Goal: Navigation & Orientation: Find specific page/section

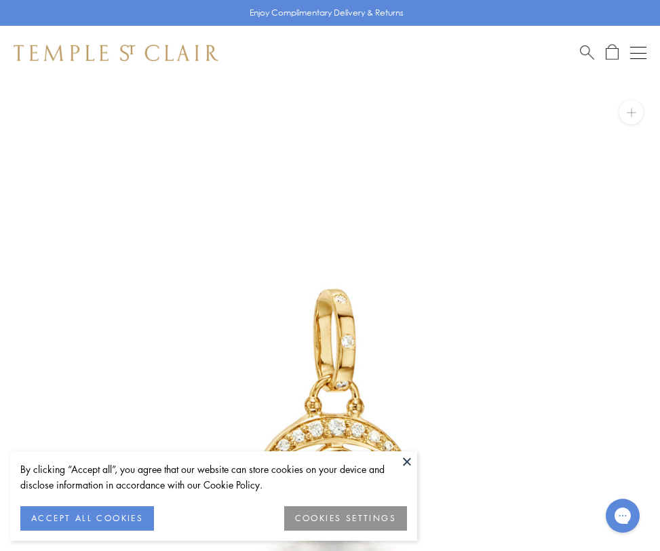
click at [94, 515] on button "ACCEPT ALL COOKIES" at bounding box center [87, 518] width 134 height 24
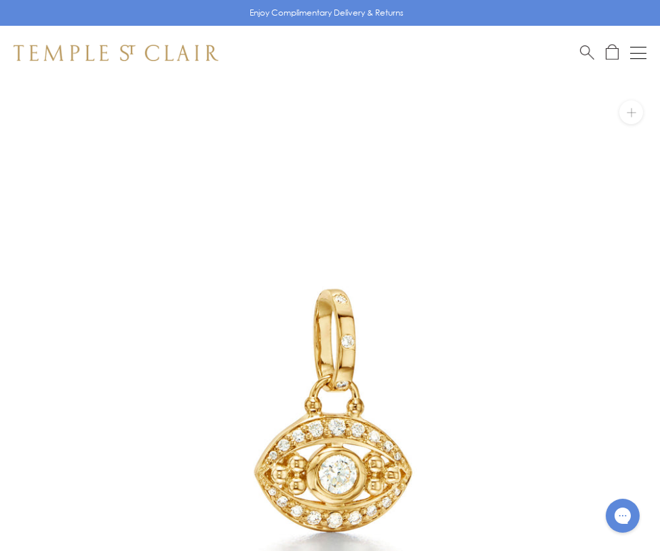
click at [157, 50] on img at bounding box center [116, 53] width 205 height 16
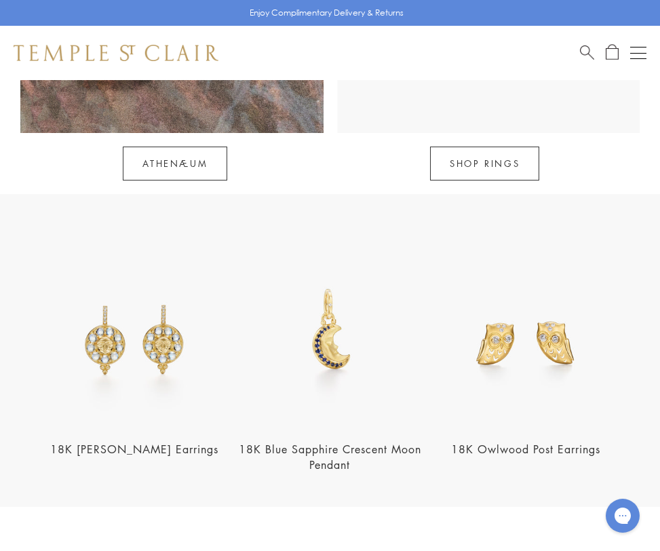
scroll to position [1233, 0]
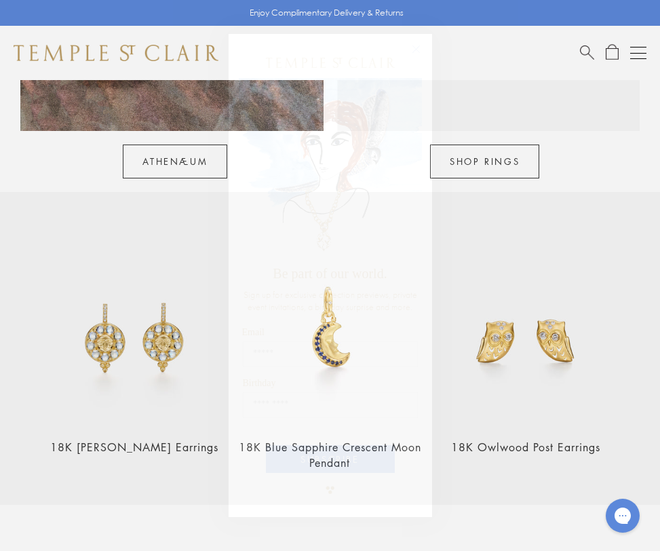
click at [418, 50] on circle "Close dialog" at bounding box center [416, 49] width 16 height 16
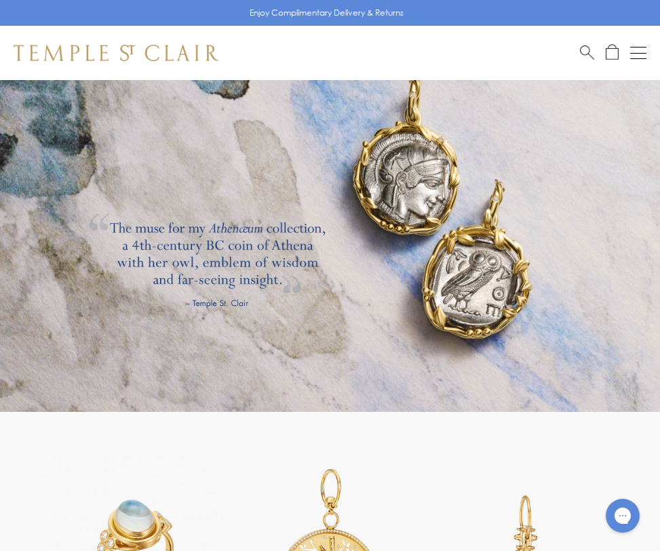
scroll to position [1792, 0]
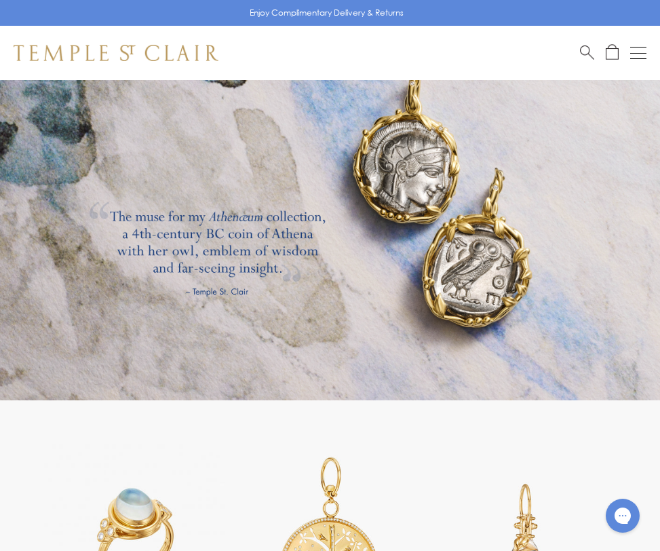
click at [441, 148] on link at bounding box center [330, 196] width 660 height 407
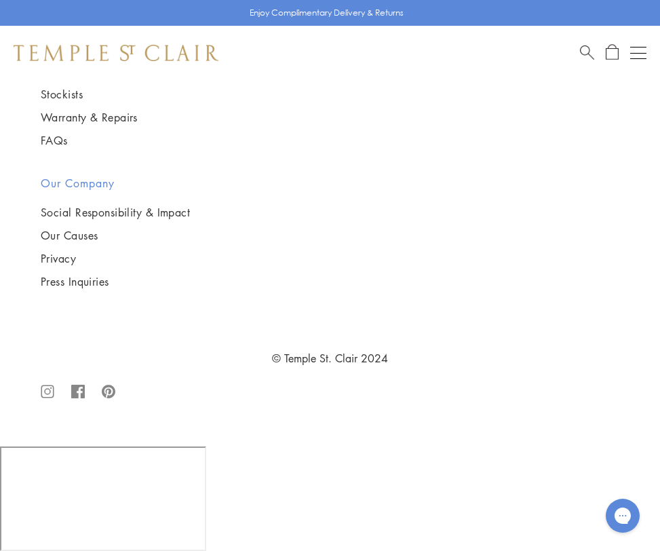
scroll to position [3751, 0]
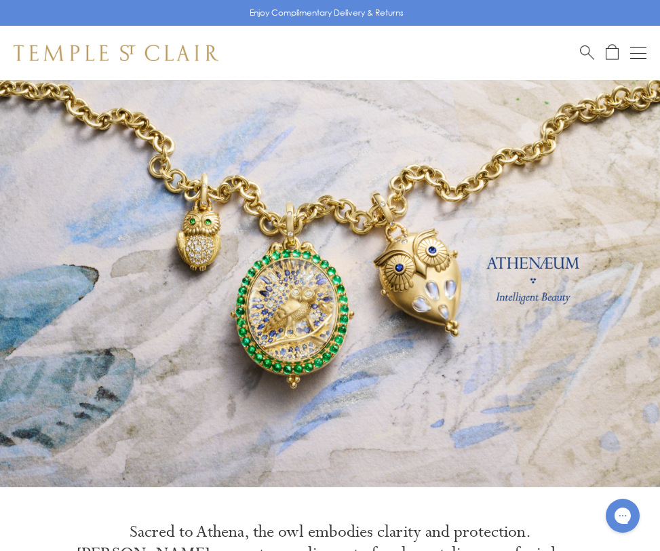
click at [638, 60] on button "Open navigation" at bounding box center [638, 53] width 16 height 16
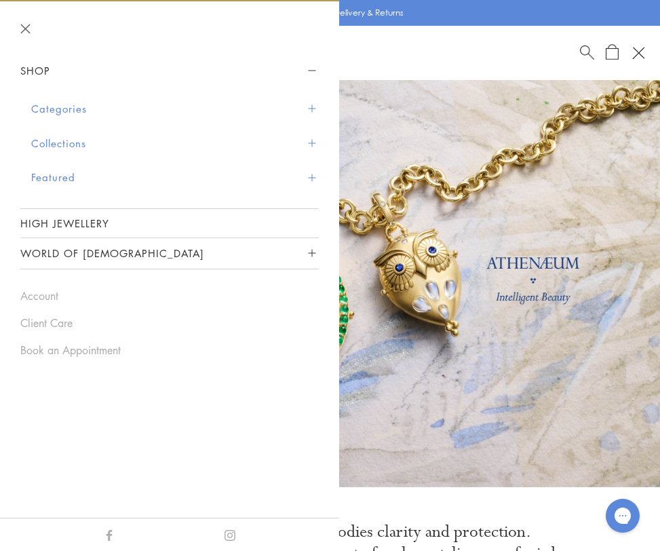
click at [311, 107] on span "Sidebar navigation" at bounding box center [311, 108] width 7 height 7
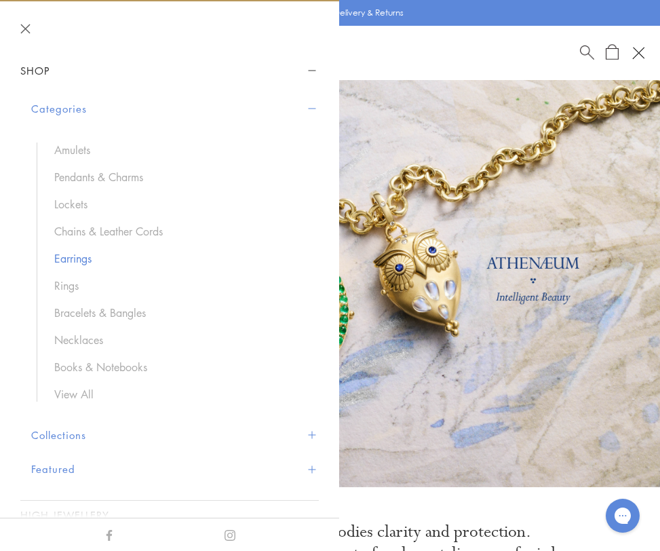
click at [71, 256] on link "Earrings" at bounding box center [179, 258] width 251 height 15
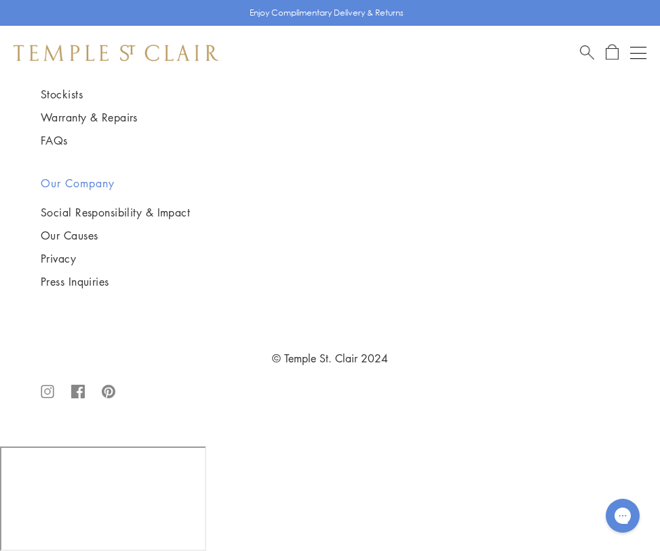
scroll to position [6684, 0]
